Goal: Transaction & Acquisition: Purchase product/service

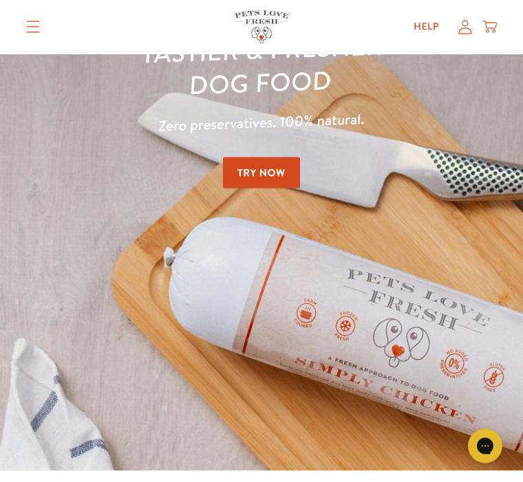
scroll to position [100, 0]
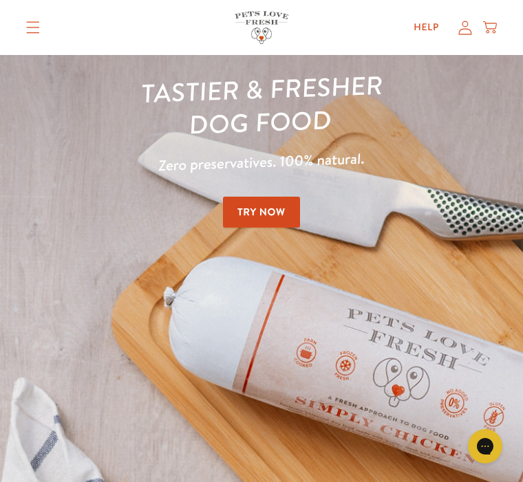
scroll to position [43, 0]
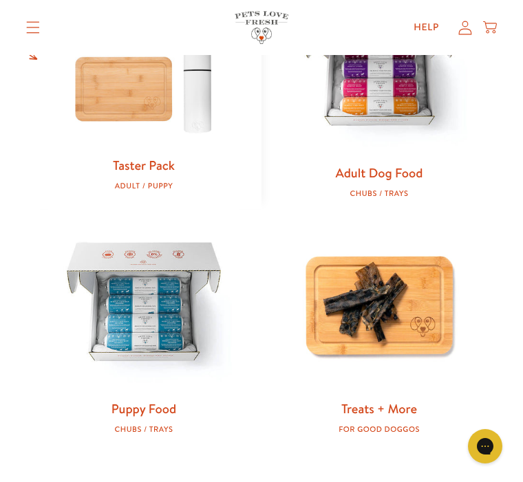
click at [297, 454] on div "Taster Pack Adult / Puppy Adult Dog Food Chubs / Trays Puppy Food Chubs / Trays…" at bounding box center [261, 209] width 523 height 560
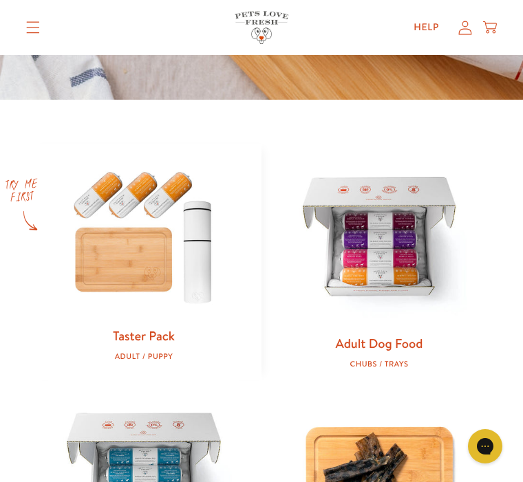
scroll to position [455, 0]
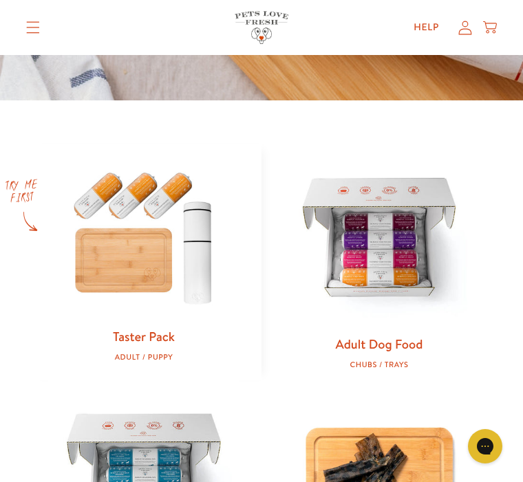
click at [387, 346] on link "Adult Dog Food" at bounding box center [379, 344] width 87 height 18
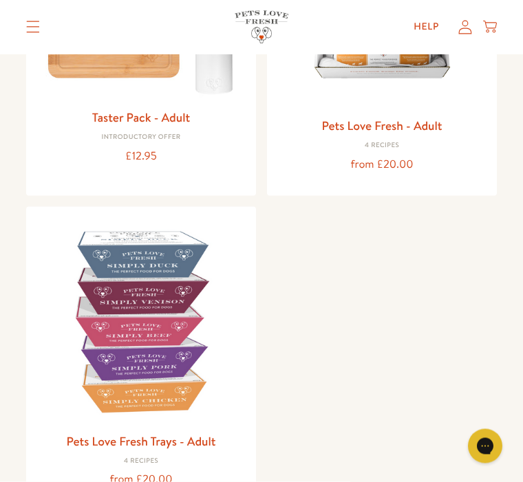
scroll to position [314, 0]
click at [151, 355] on img at bounding box center [141, 321] width 208 height 208
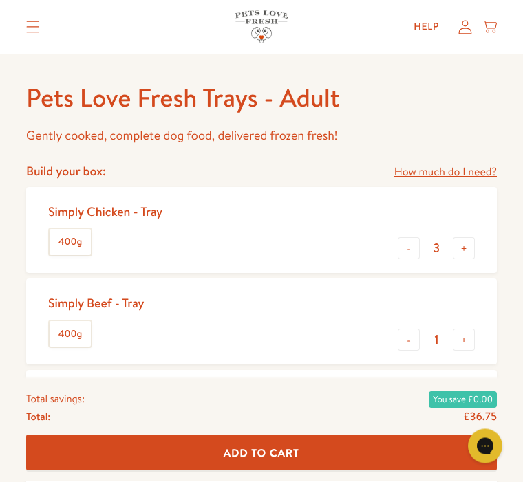
scroll to position [475, 0]
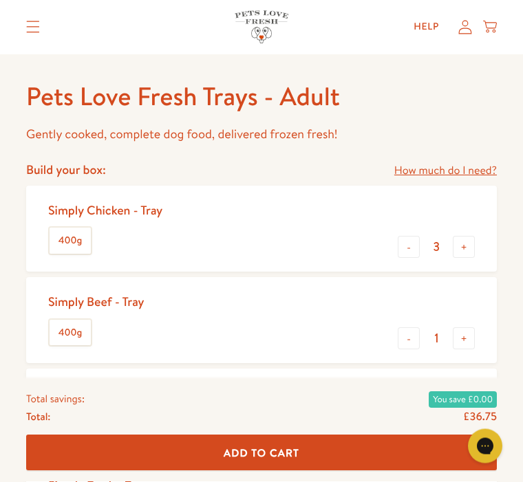
click at [416, 255] on button "-" at bounding box center [409, 248] width 22 height 22
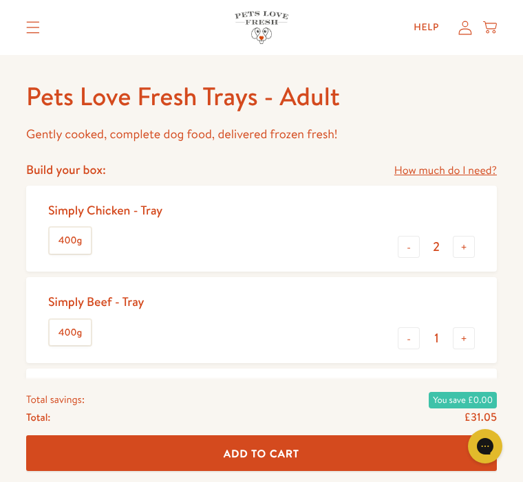
click at [405, 266] on div "Simply Chicken - Tray 400g - 2 +" at bounding box center [261, 229] width 471 height 86
click at [409, 253] on button "-" at bounding box center [409, 247] width 22 height 22
type input "1"
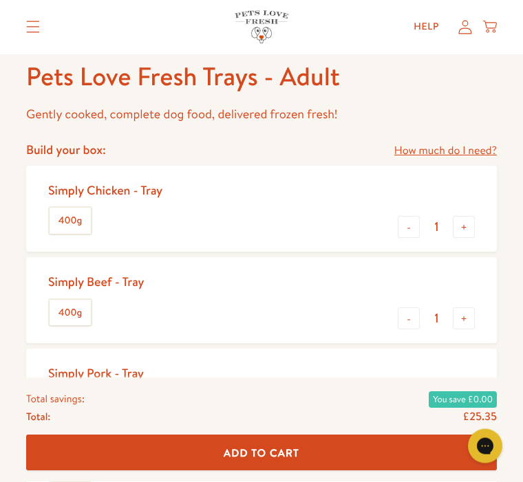
scroll to position [496, 0]
